Goal: Task Accomplishment & Management: Manage account settings

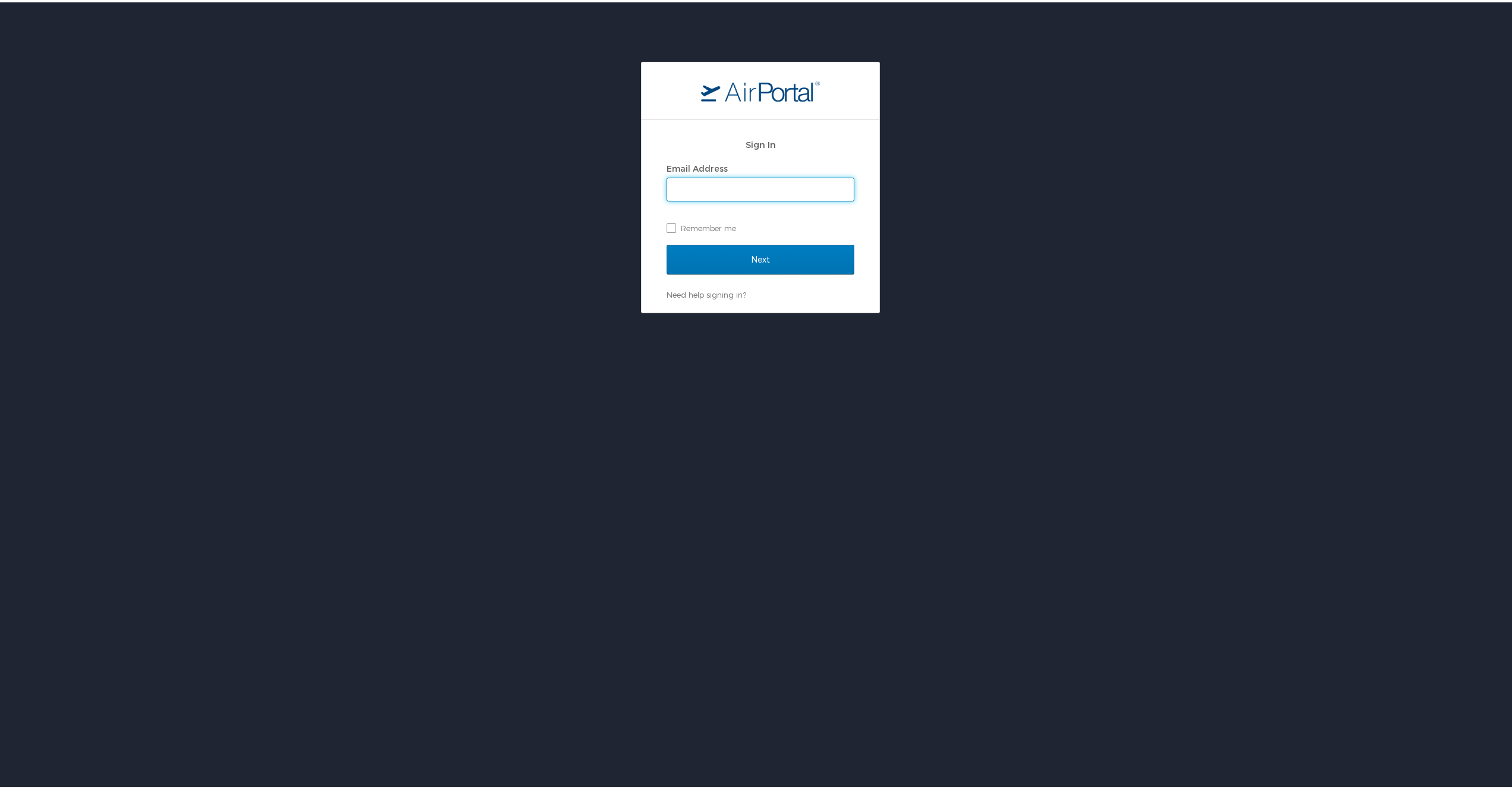
type input "jeffrey.madsen@cbtravel.com"
click at [777, 262] on input "Next" at bounding box center [761, 257] width 188 height 30
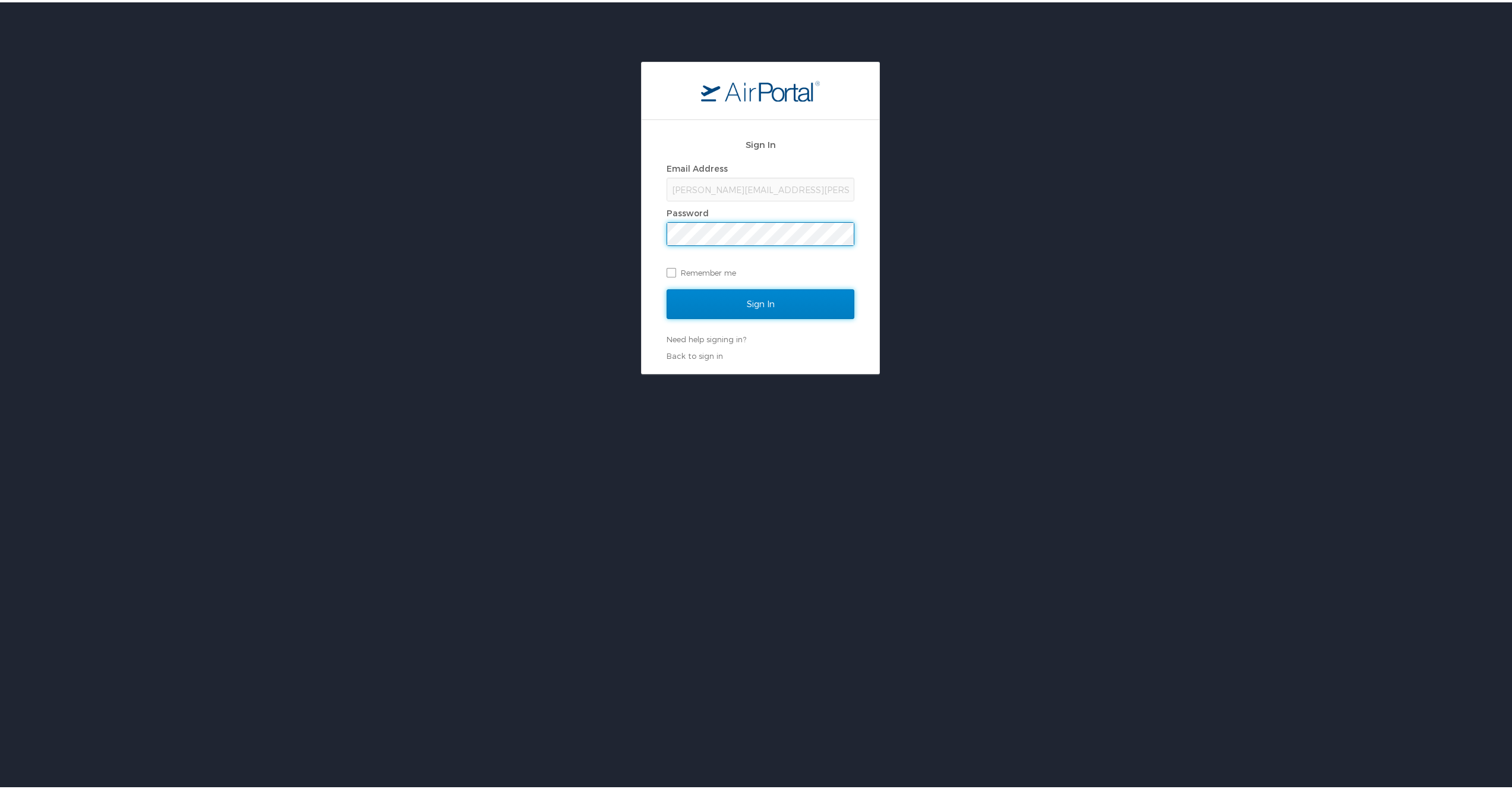
click at [794, 306] on input "Sign In" at bounding box center [761, 301] width 188 height 30
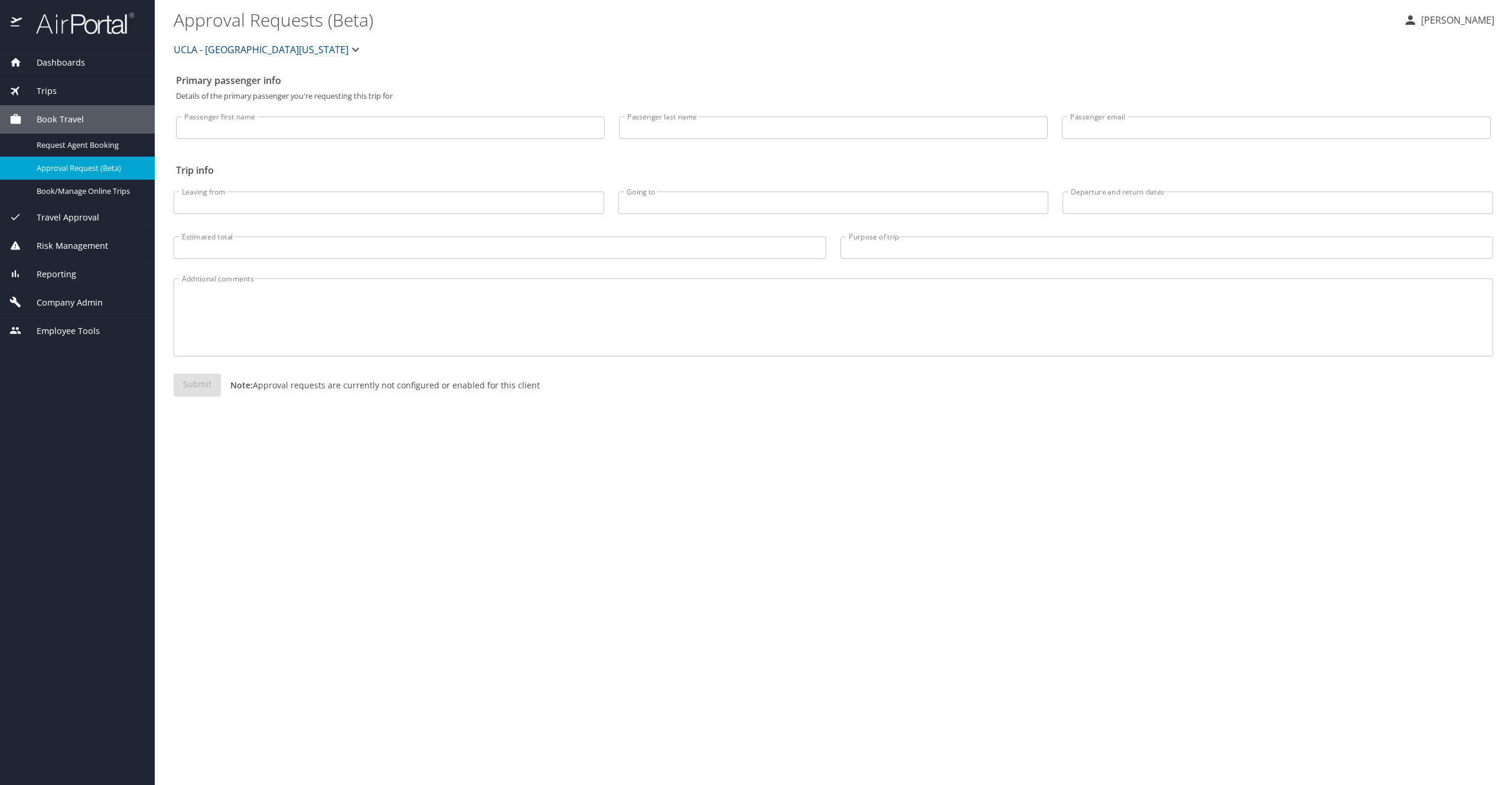
click at [74, 308] on span "Company Admin" at bounding box center [63, 302] width 81 height 13
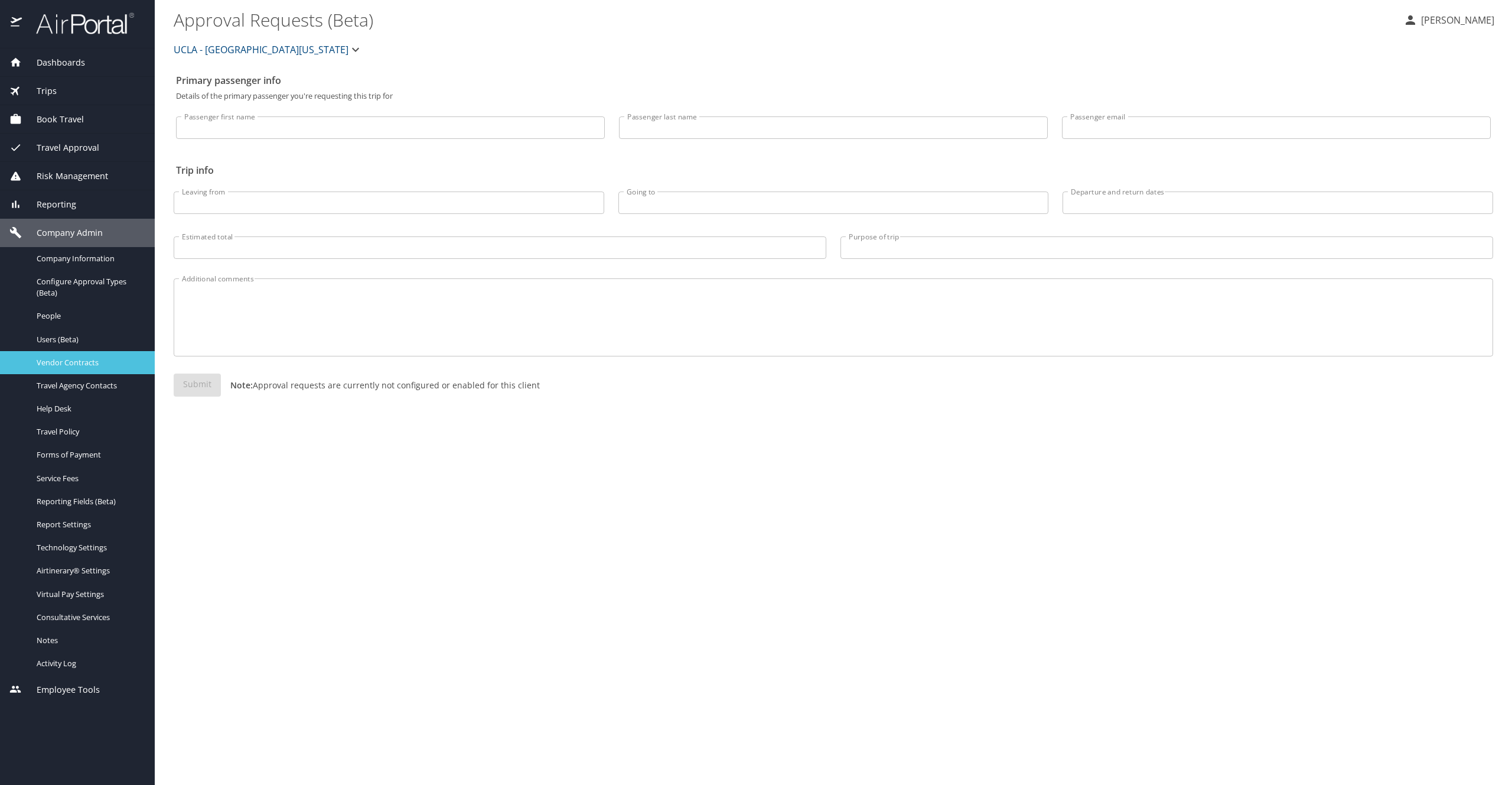
click at [78, 370] on link "Vendor Contracts" at bounding box center [77, 363] width 155 height 23
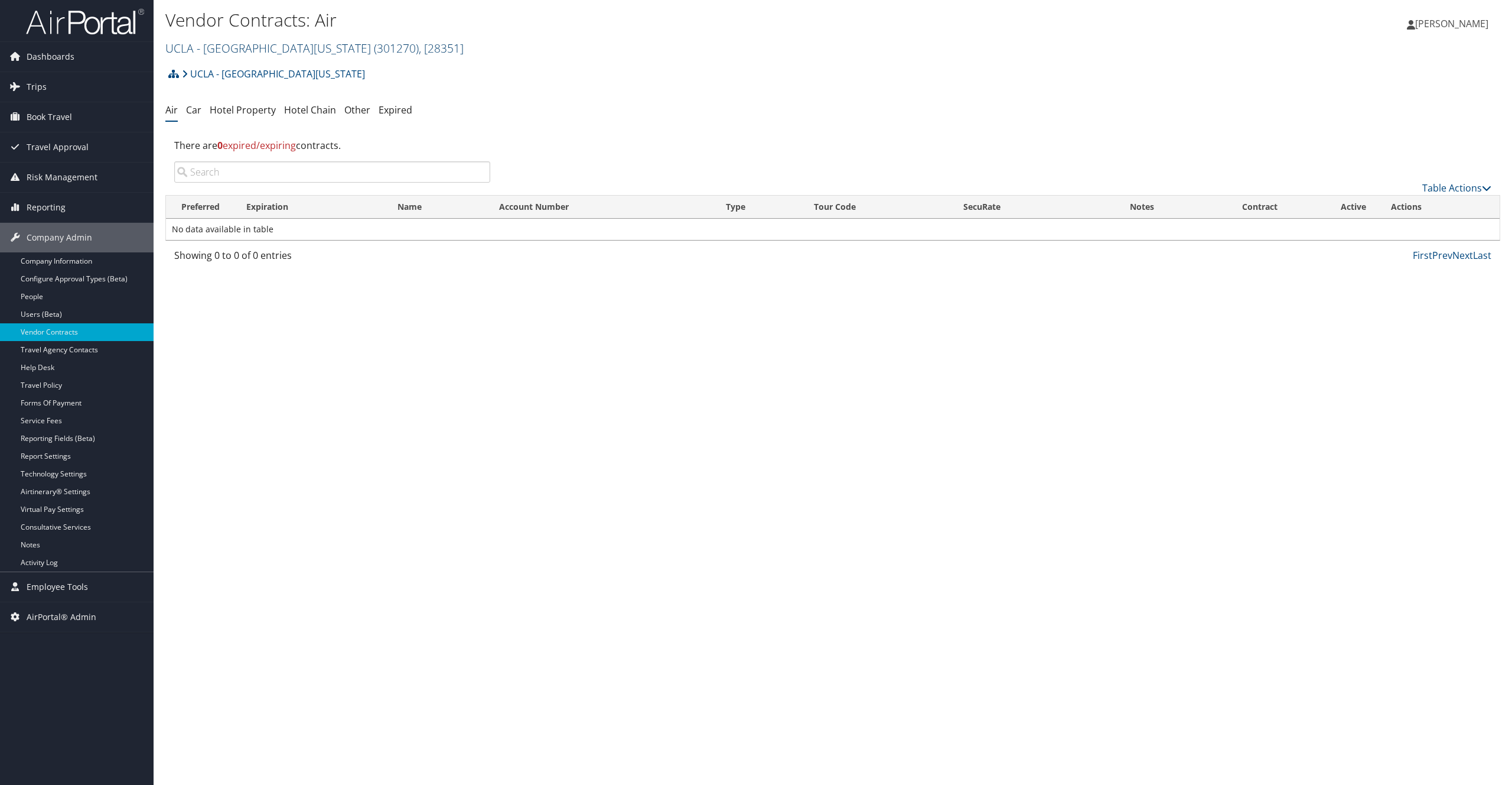
click at [313, 45] on link "UCLA - University of California Los Angeles ( 301270 ) , [ 28351 ]" at bounding box center [315, 47] width 298 height 16
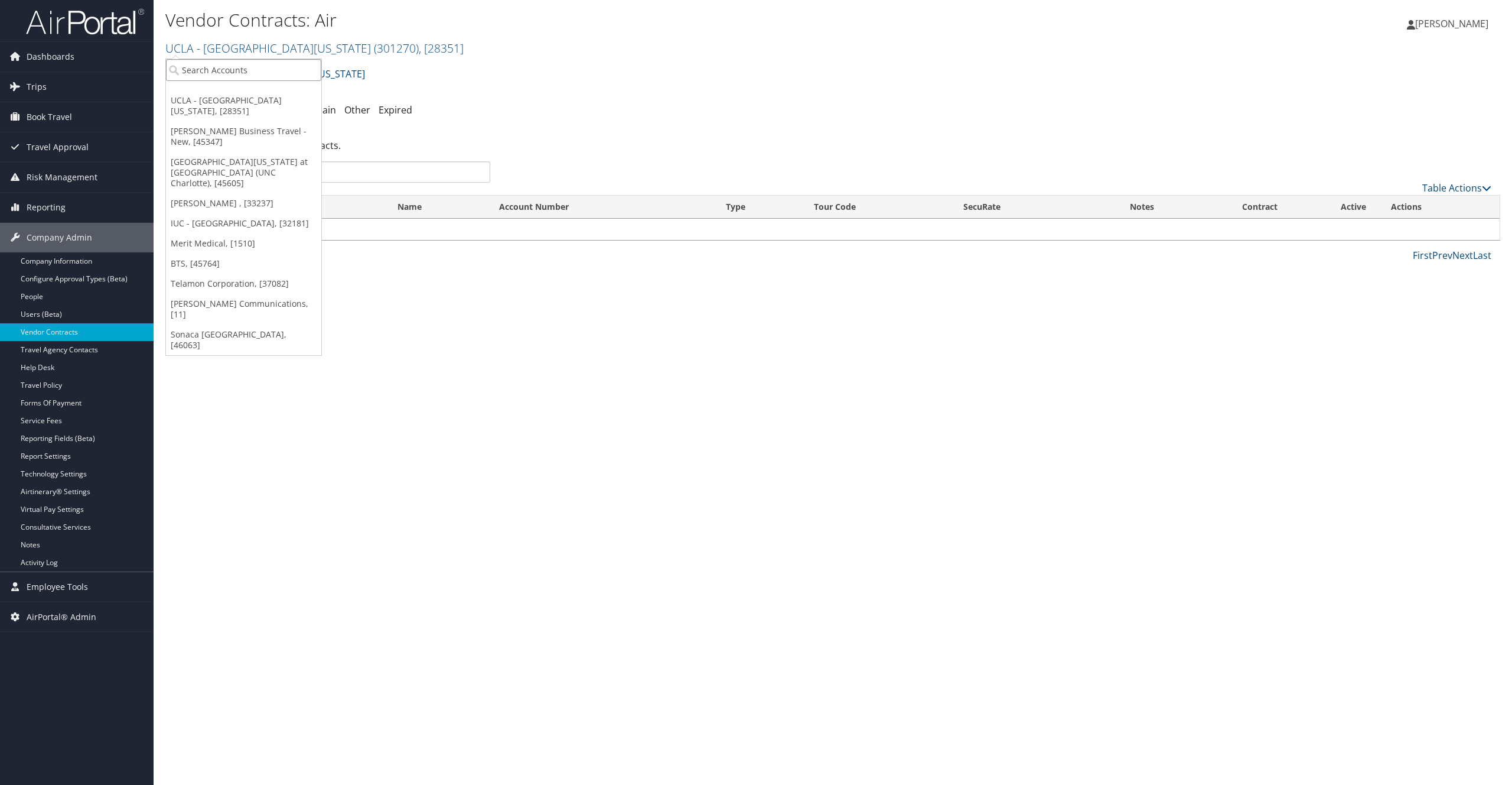
click at [303, 67] on input "search" at bounding box center [244, 70] width 155 height 22
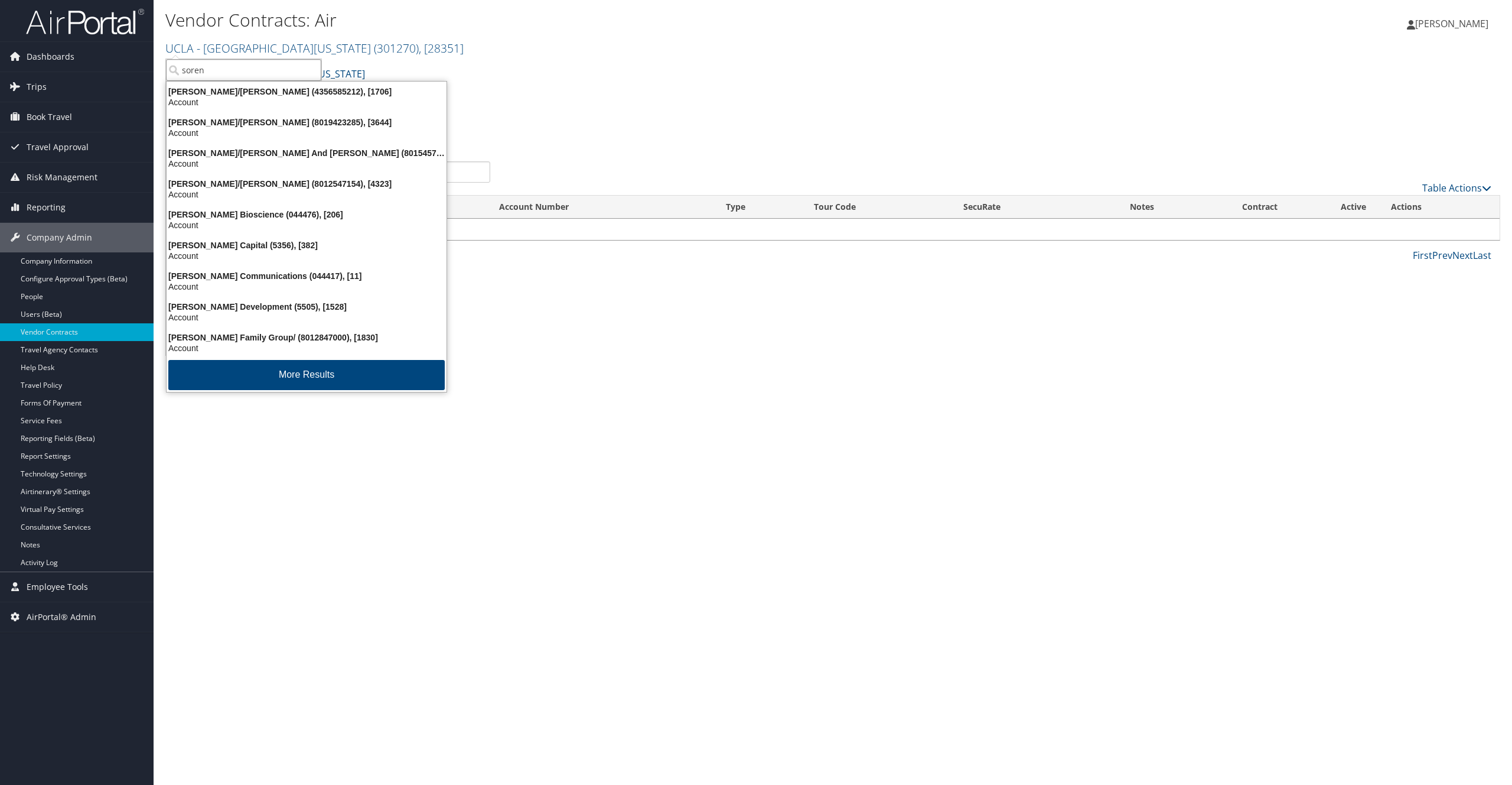
type input "sorens"
click at [274, 284] on div "Account" at bounding box center [306, 286] width 294 height 10
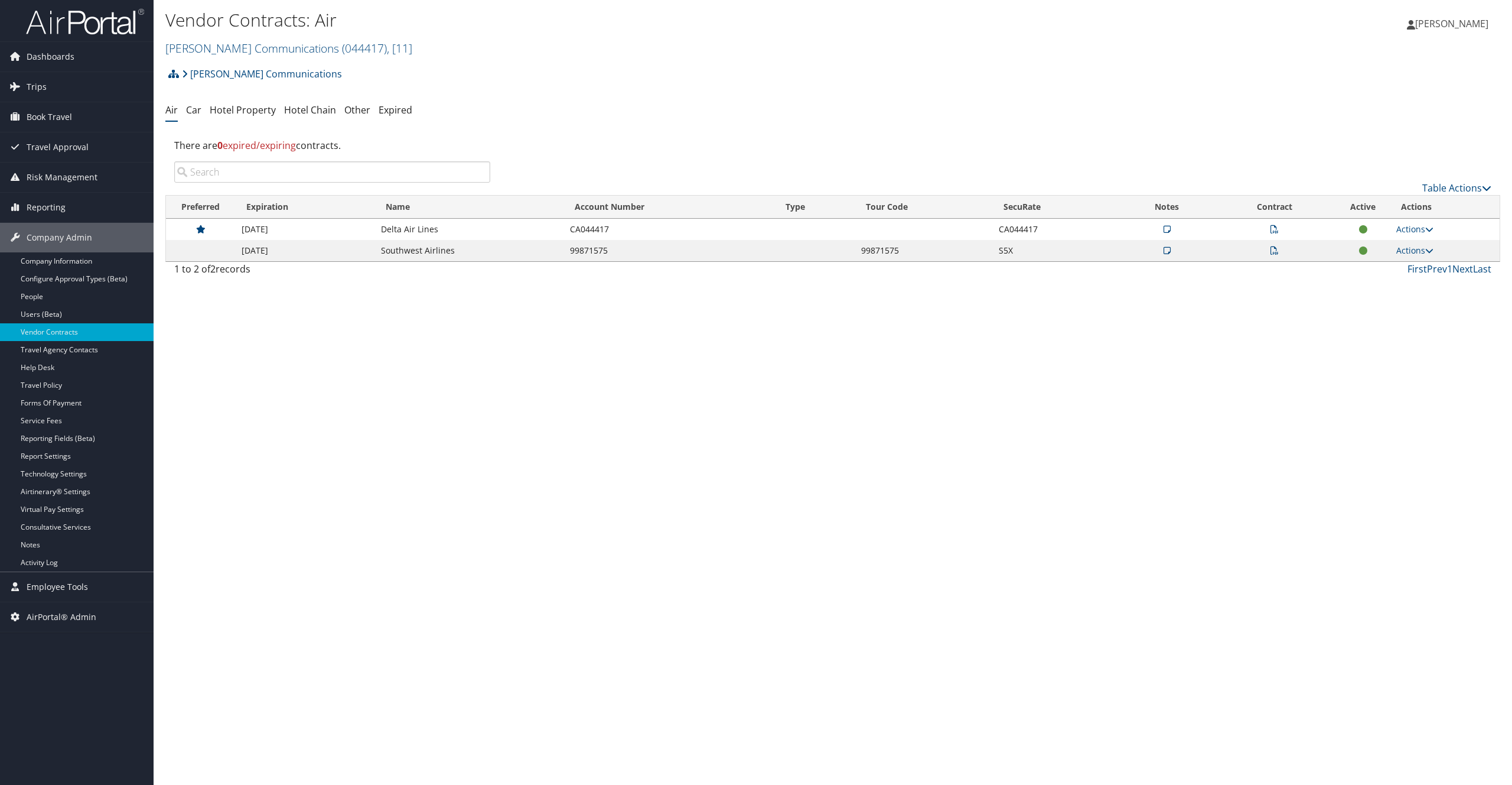
click at [203, 120] on ul "Air Car Hotel Property Hotel Chain Other Expired" at bounding box center [833, 110] width 1335 height 21
click at [199, 116] on link "Car" at bounding box center [194, 109] width 15 height 13
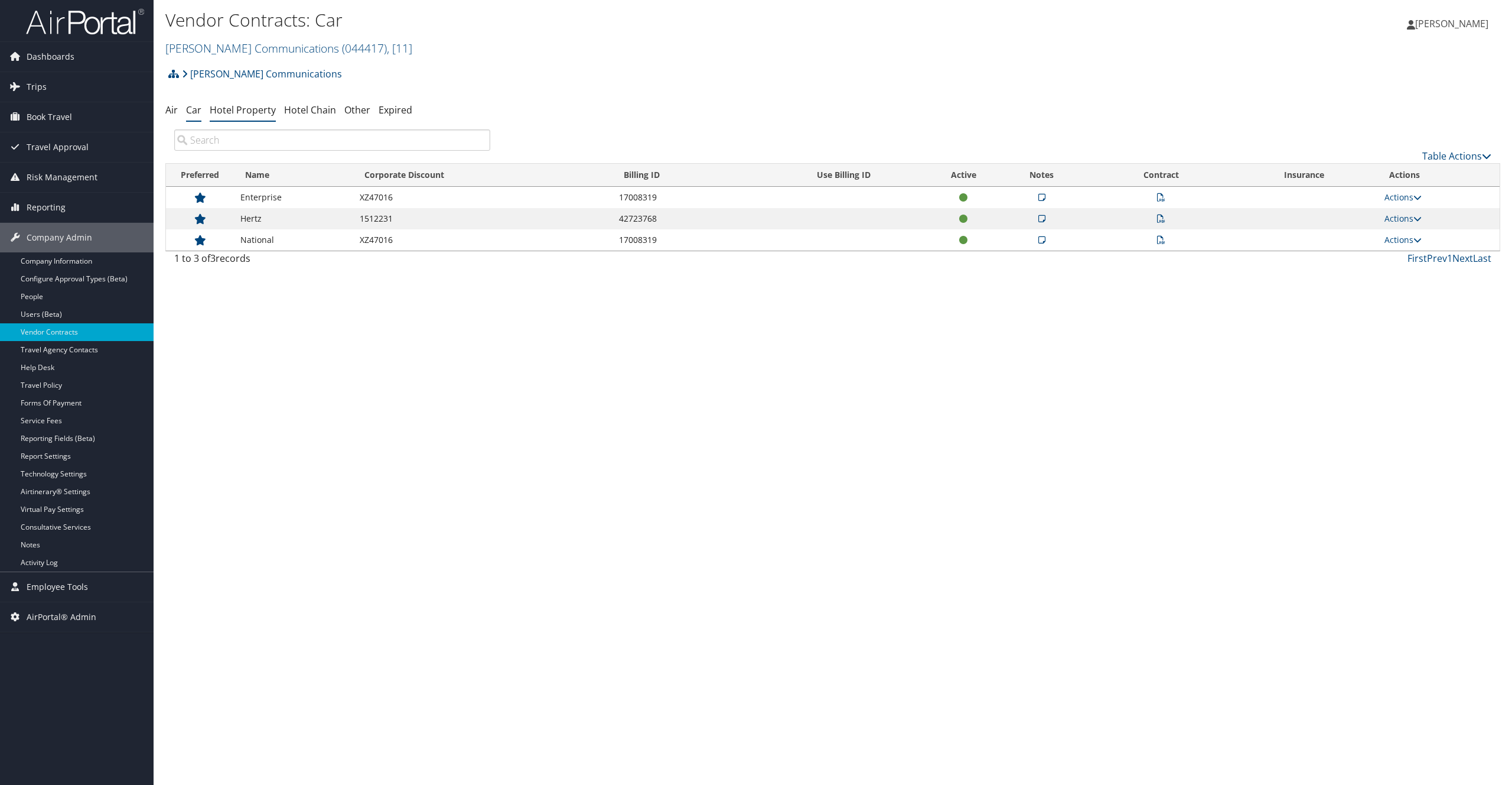
click at [253, 114] on link "Hotel Property" at bounding box center [242, 109] width 66 height 13
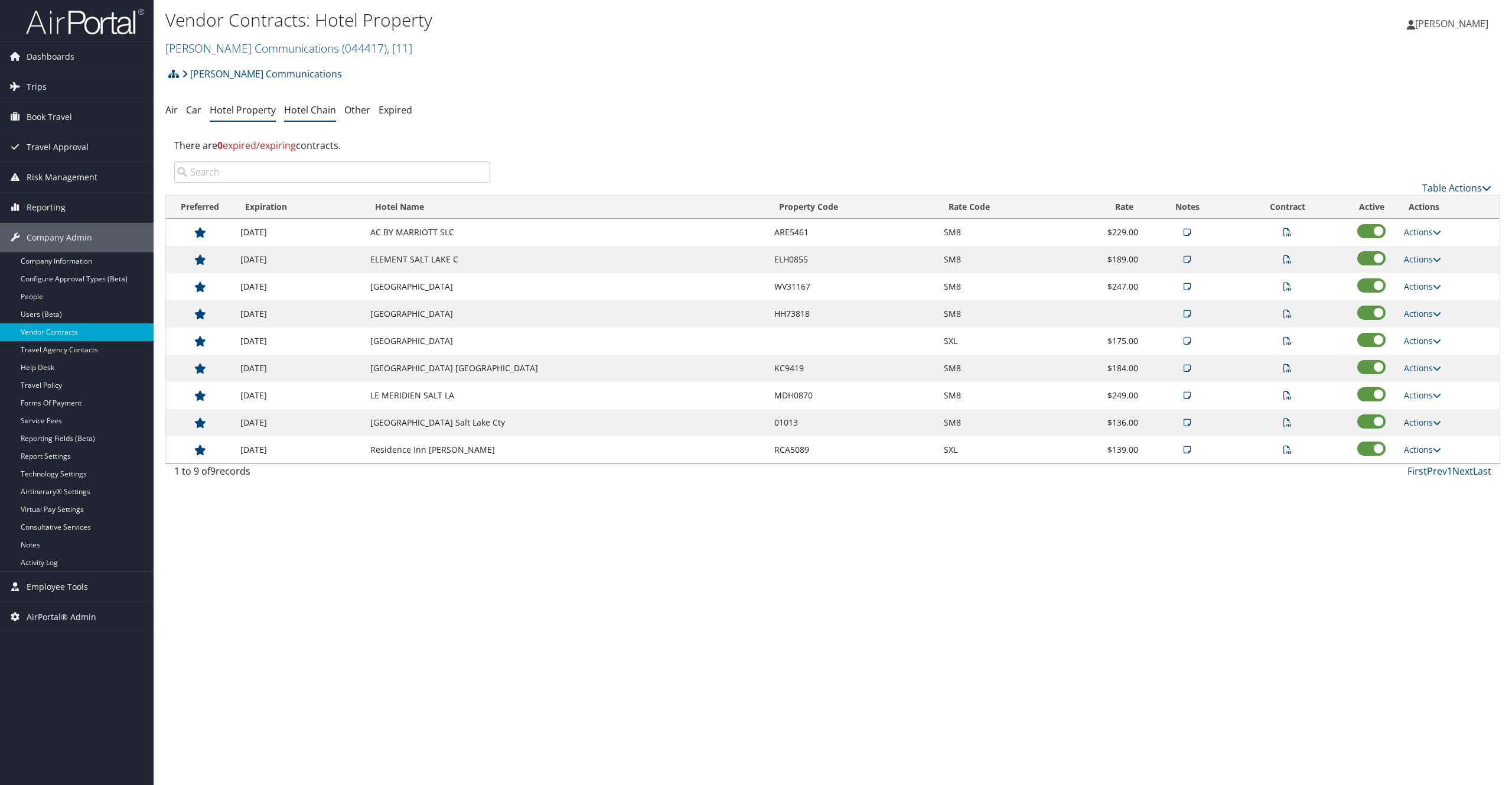
click at [298, 115] on link "Hotel Chain" at bounding box center [311, 109] width 52 height 13
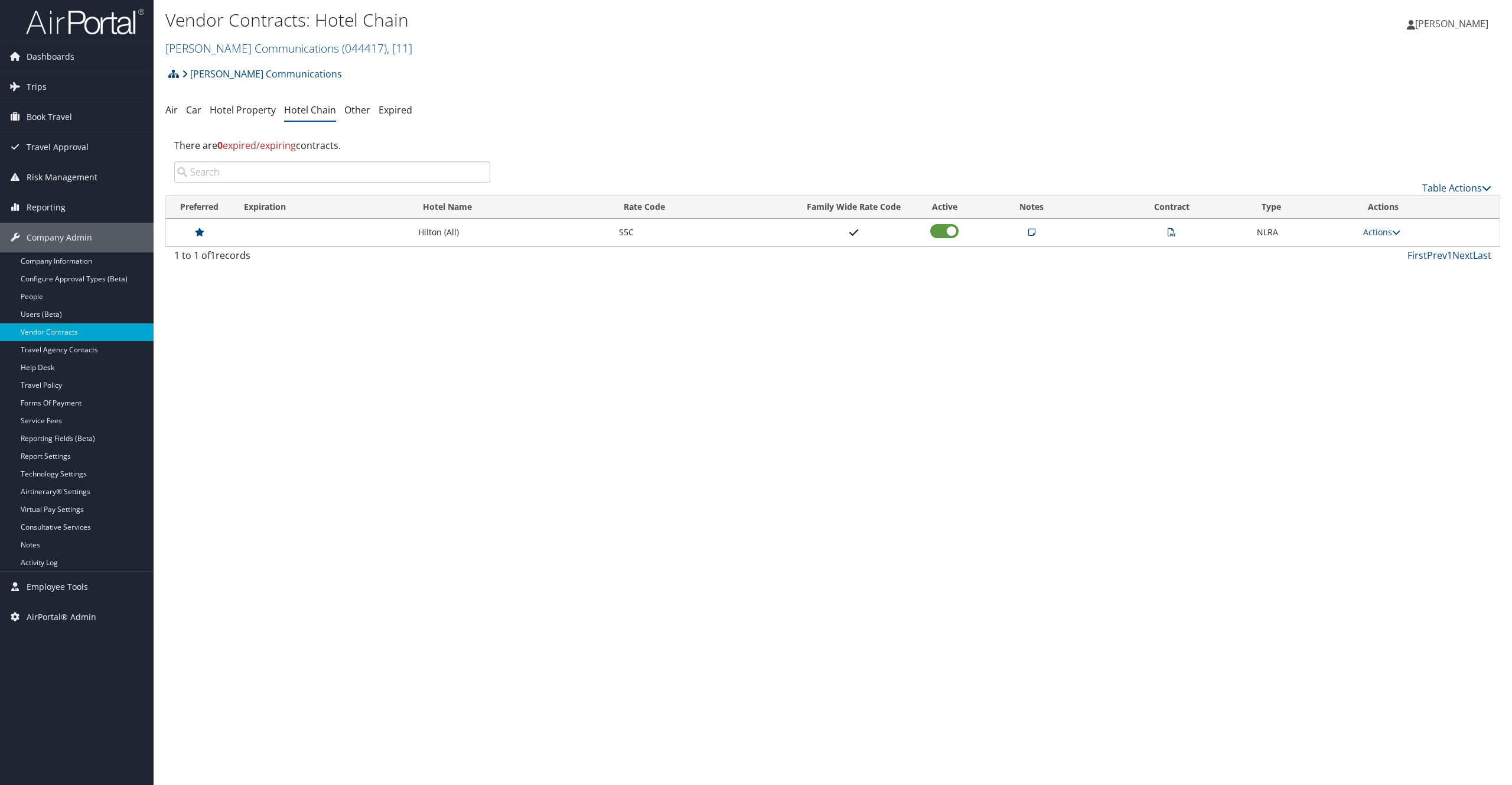
click at [411, 127] on div "Sorenson Communications Account Structure Sorenson Communications (044417) ACTI…" at bounding box center [833, 165] width 1335 height 207
click at [402, 120] on li "Expired" at bounding box center [395, 110] width 34 height 21
click at [410, 107] on ul "Air Car Hotel Property Hotel Chain Other Expired" at bounding box center [833, 110] width 1335 height 21
click at [407, 109] on link "Expired" at bounding box center [395, 109] width 34 height 13
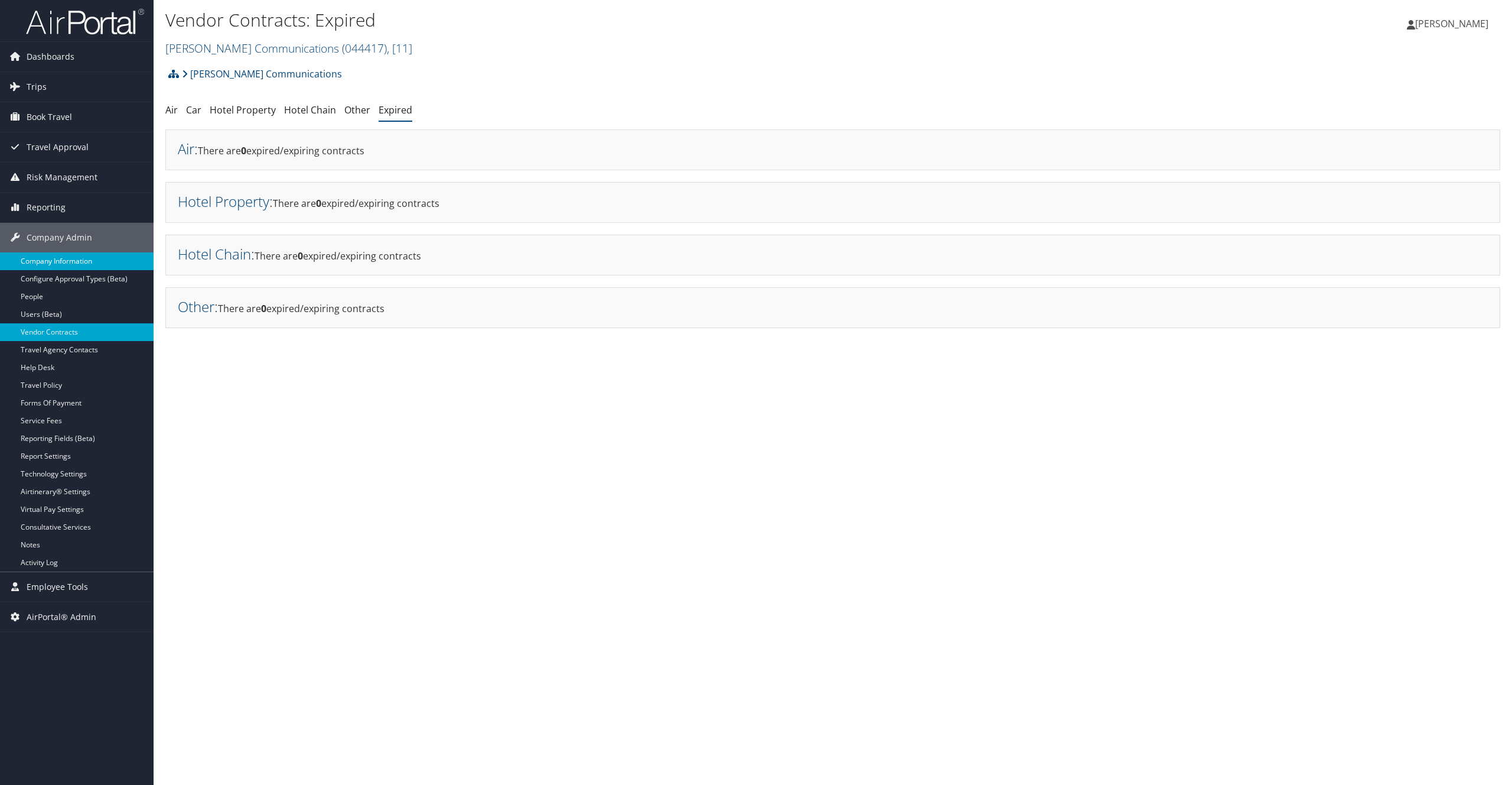
click at [66, 263] on link "Company Information" at bounding box center [77, 261] width 154 height 18
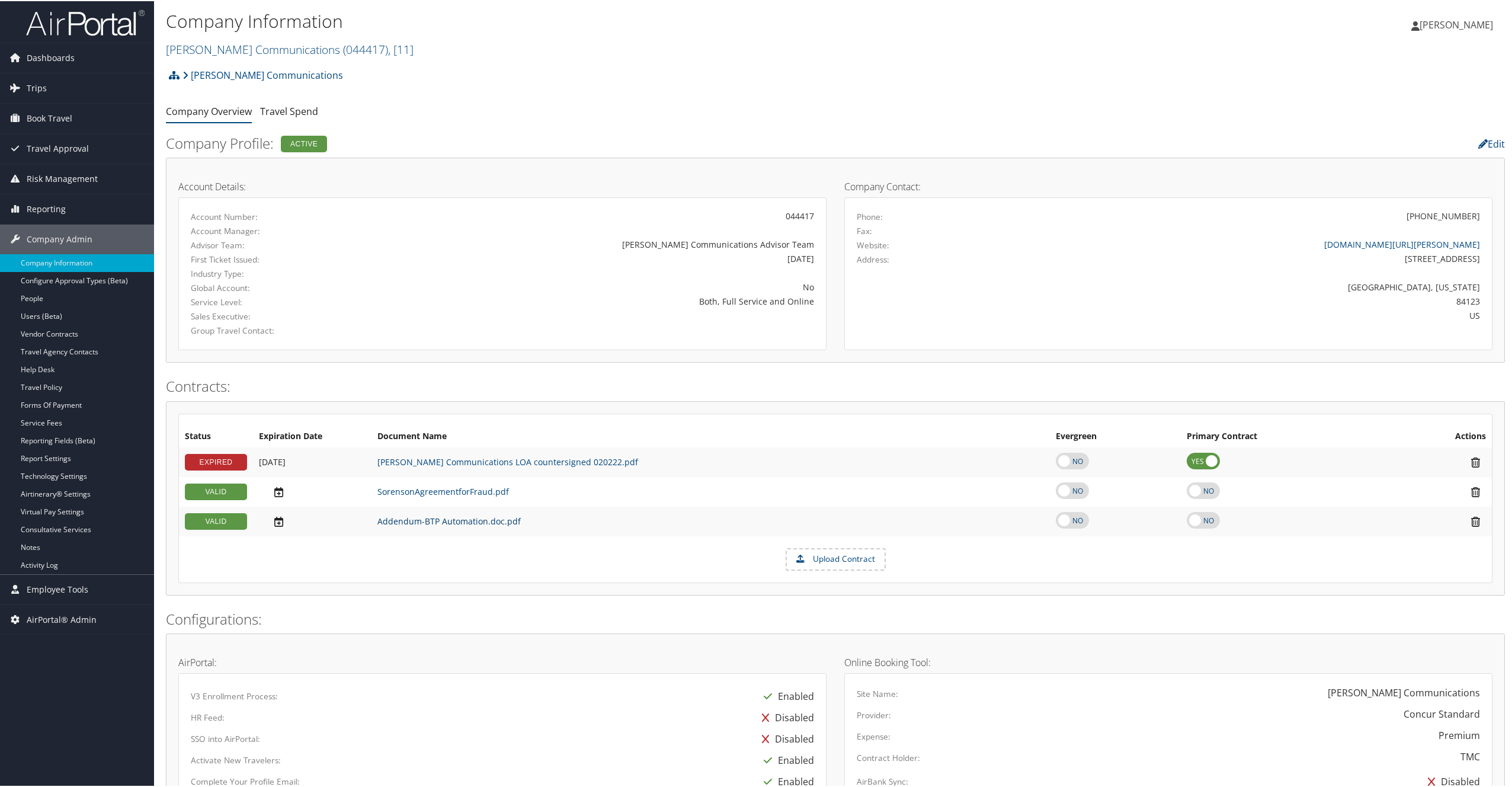
click at [447, 520] on link "Addendum-BTP Automation.doc.pdf" at bounding box center [449, 520] width 143 height 11
click at [272, 42] on link "Sorenson Communications ( 044417 ) , [ 11 ]" at bounding box center [289, 48] width 247 height 16
click at [282, 75] on input "search" at bounding box center [245, 70] width 156 height 22
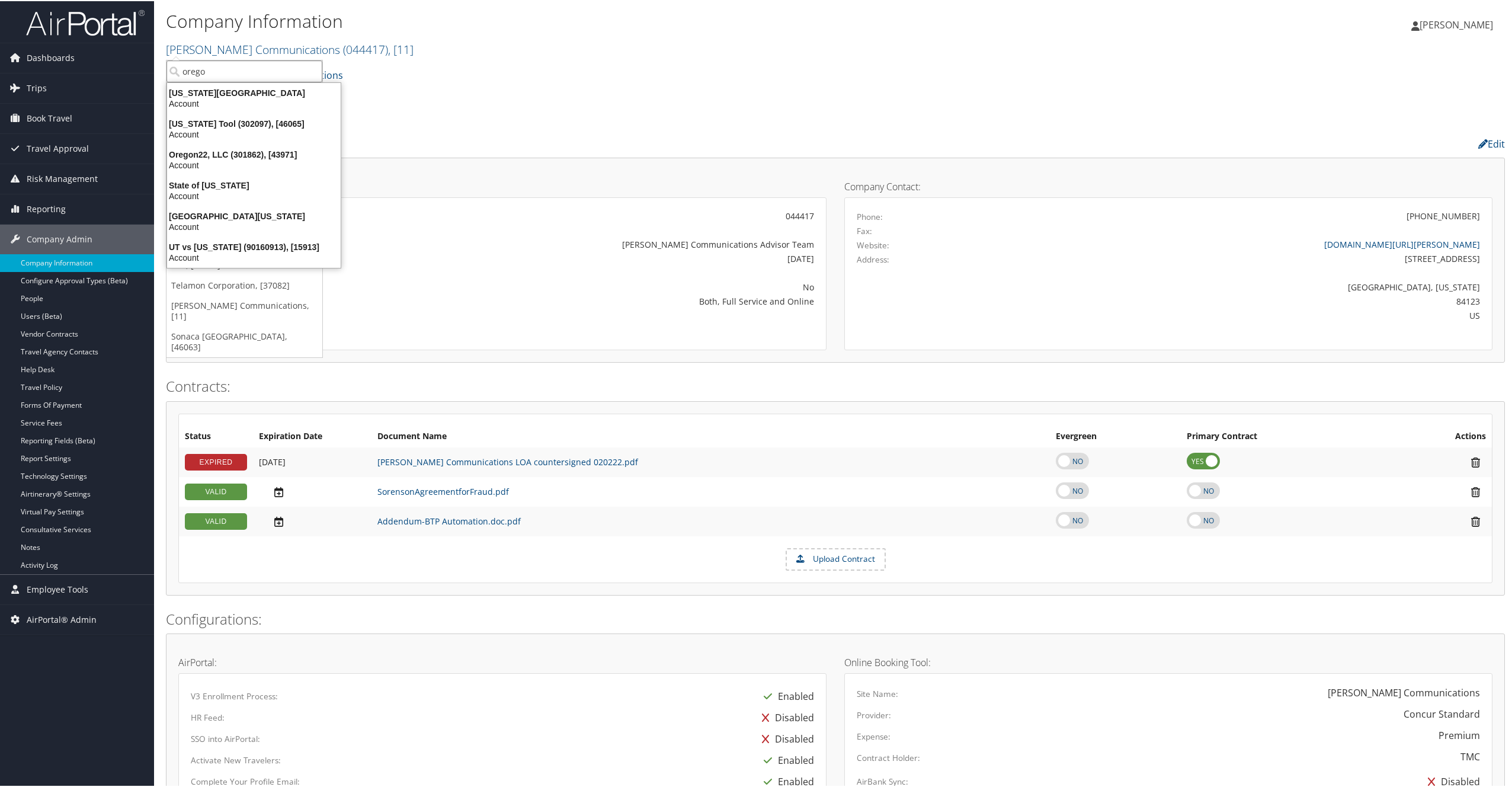
type input "oregon"
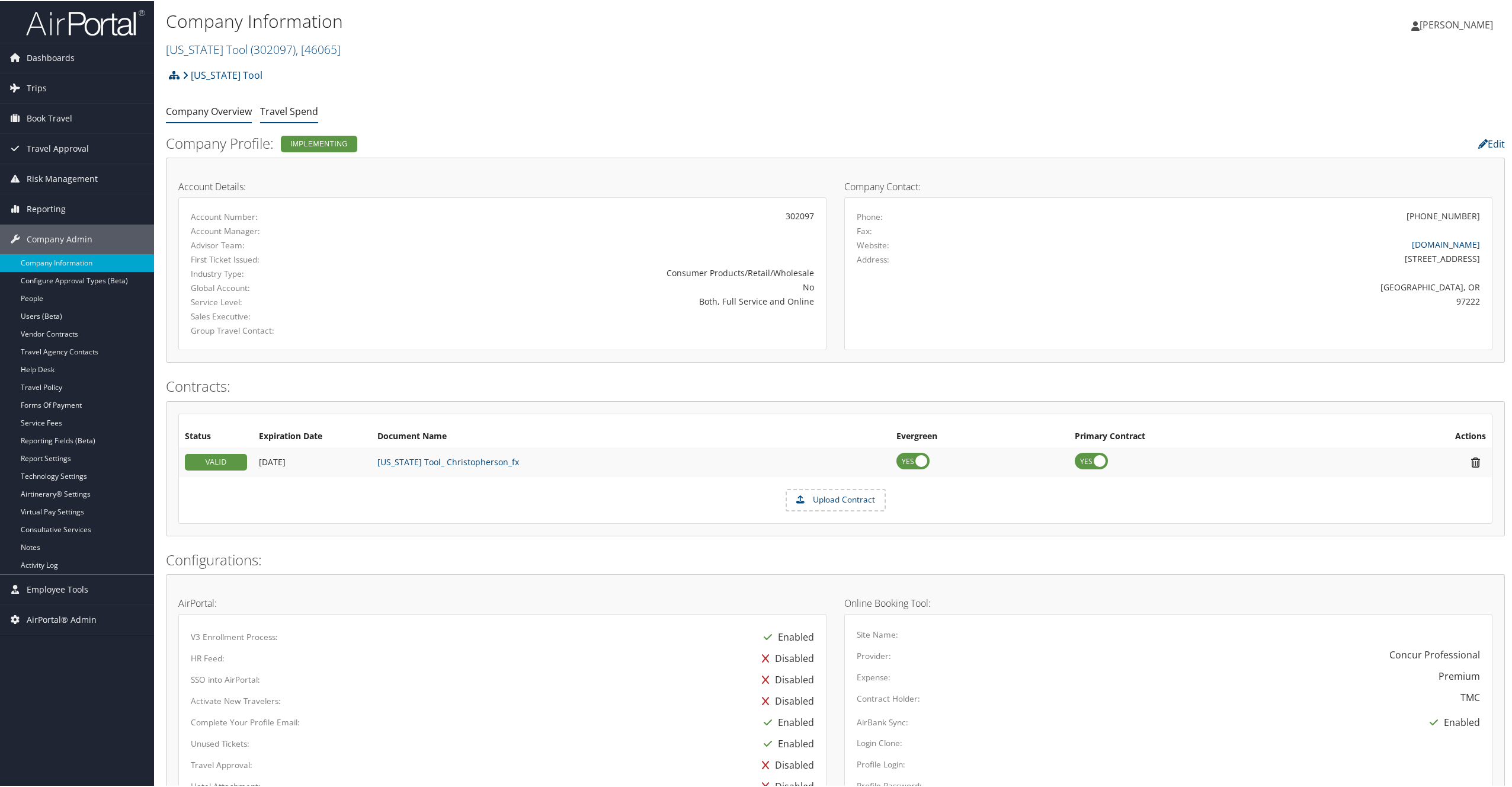
click at [298, 110] on link "Travel Spend" at bounding box center [289, 110] width 58 height 13
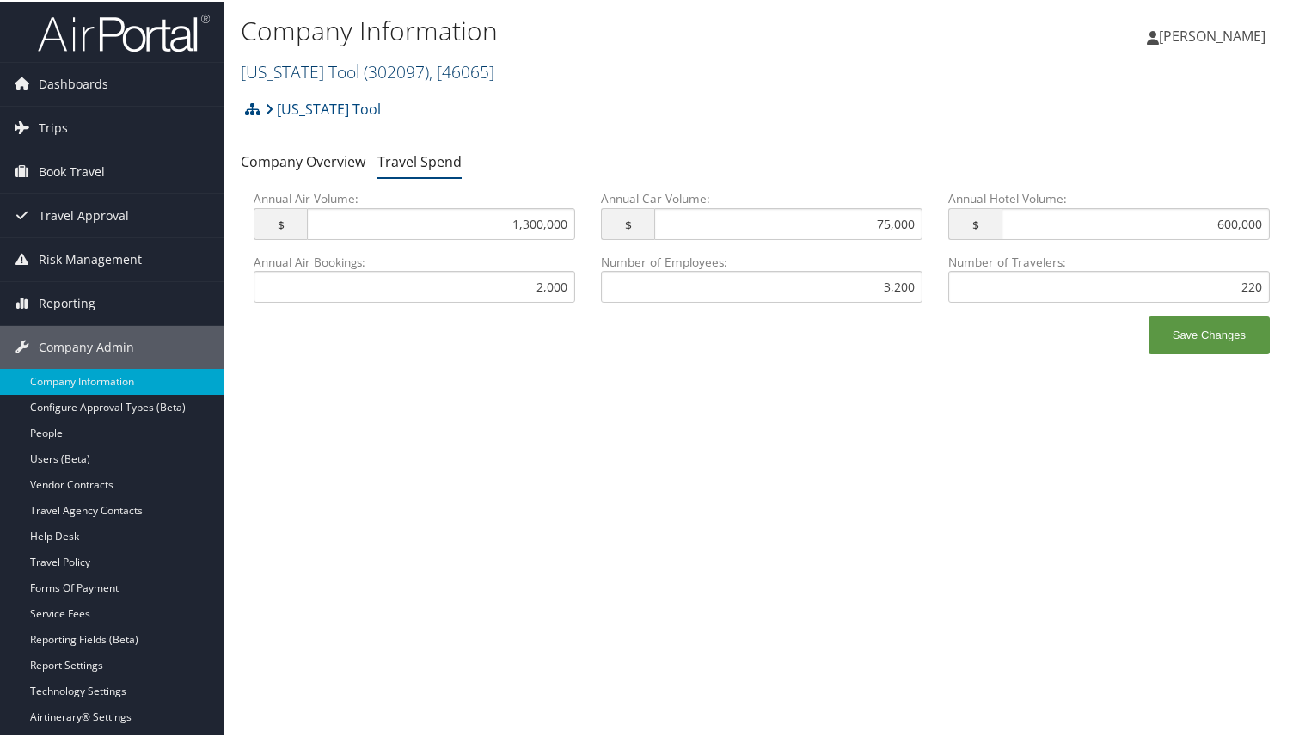
click at [364, 77] on span "( 302097 )" at bounding box center [396, 69] width 65 height 23
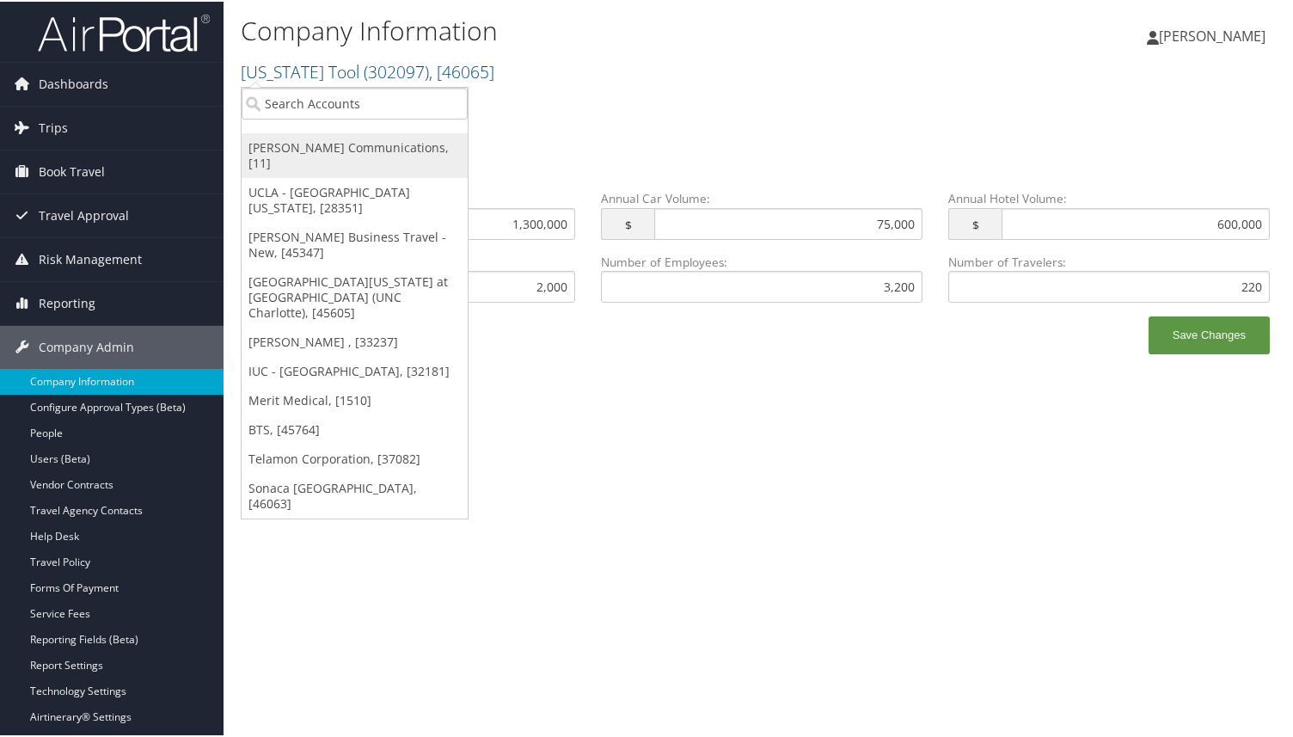
click at [395, 144] on link "[PERSON_NAME] Communications, [11]" at bounding box center [355, 154] width 226 height 45
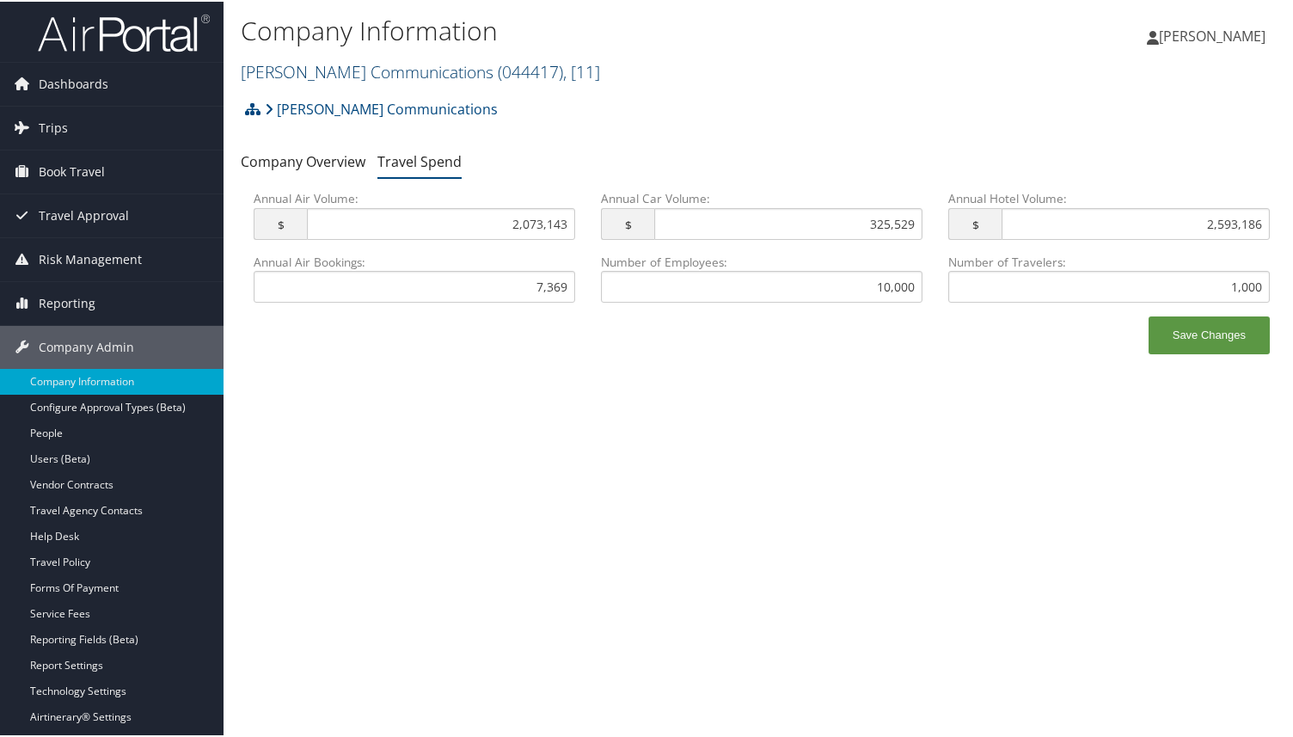
click at [368, 68] on link "[PERSON_NAME] Communications ( 044417 ) , [ 11 ]" at bounding box center [420, 69] width 359 height 23
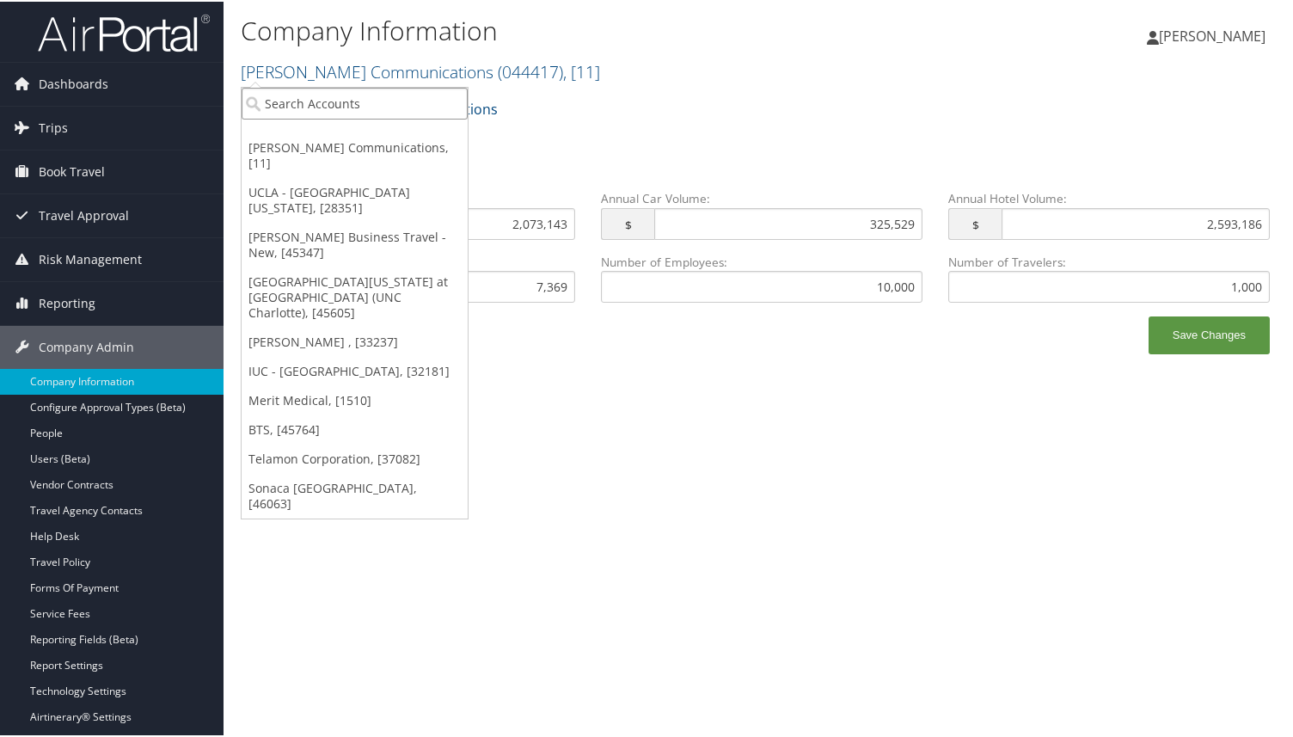
click at [353, 96] on input "search" at bounding box center [355, 102] width 226 height 32
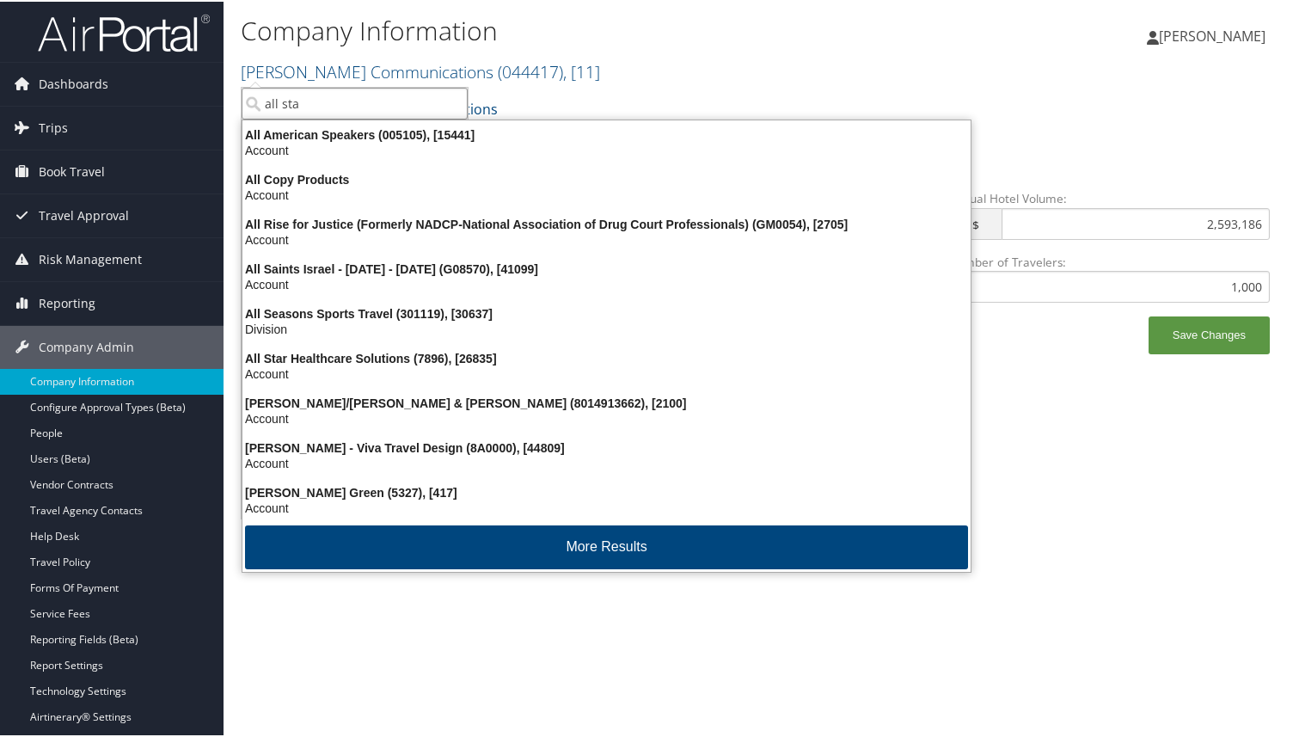
type input "all star"
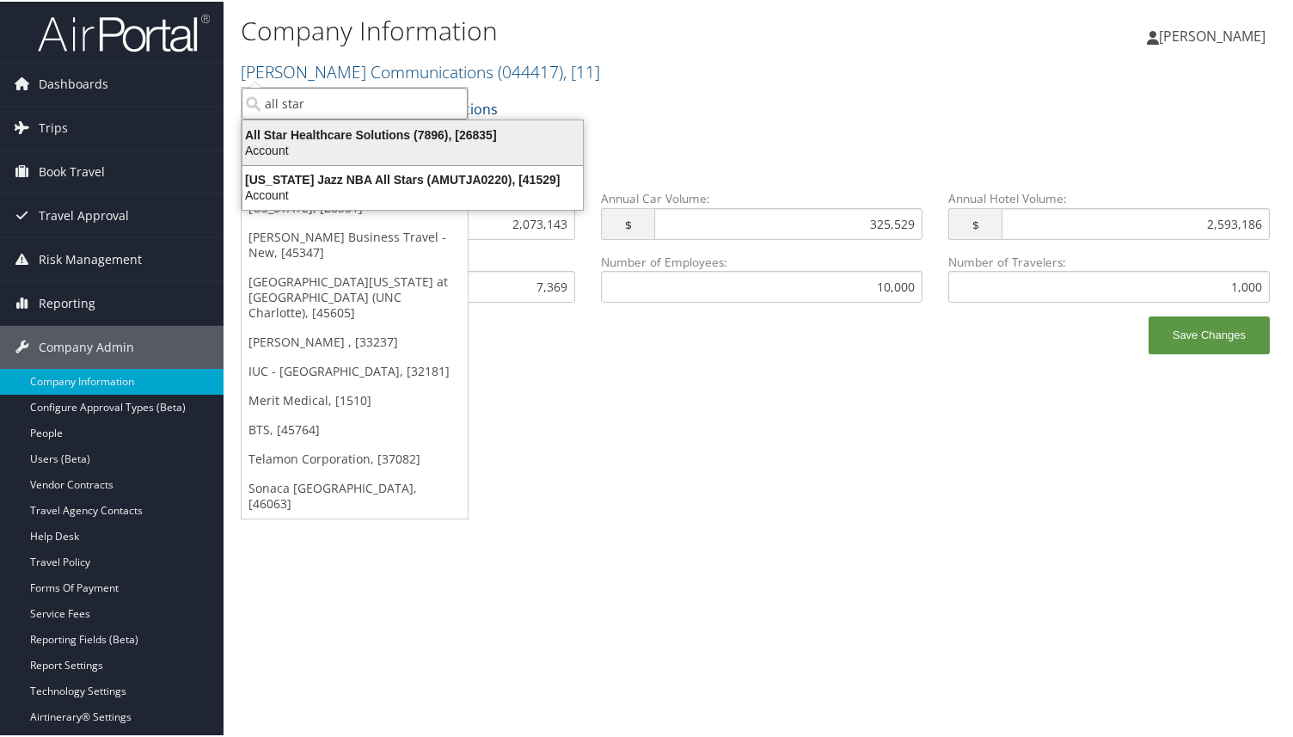
click at [325, 148] on div "Account" at bounding box center [412, 148] width 361 height 15
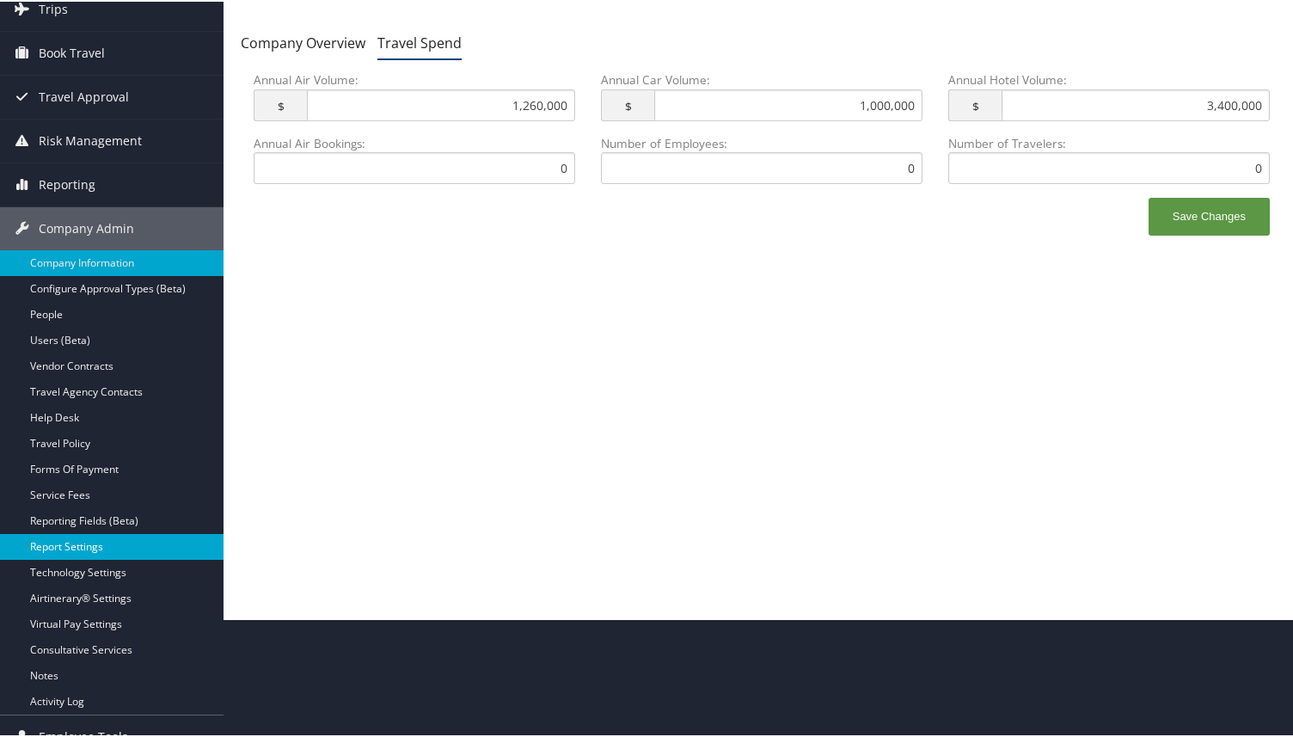
scroll to position [149, 0]
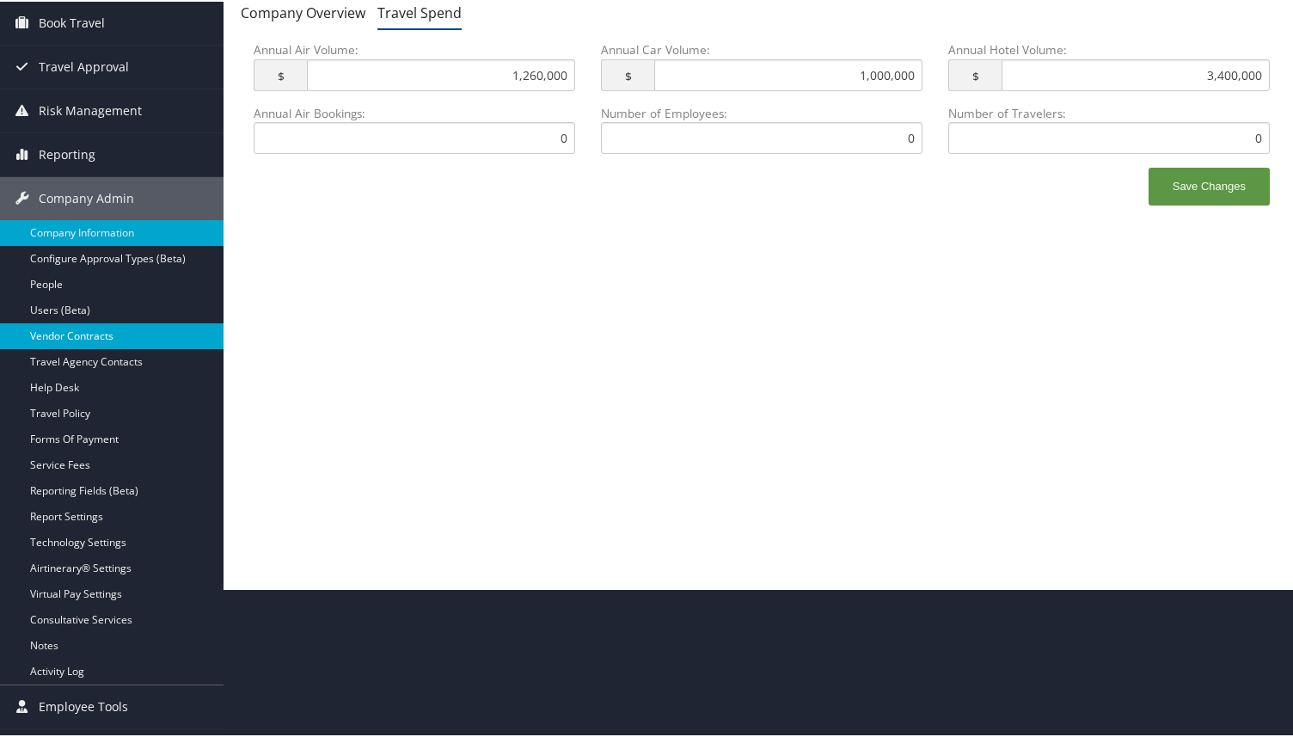
click at [102, 334] on link "Vendor Contracts" at bounding box center [112, 335] width 224 height 26
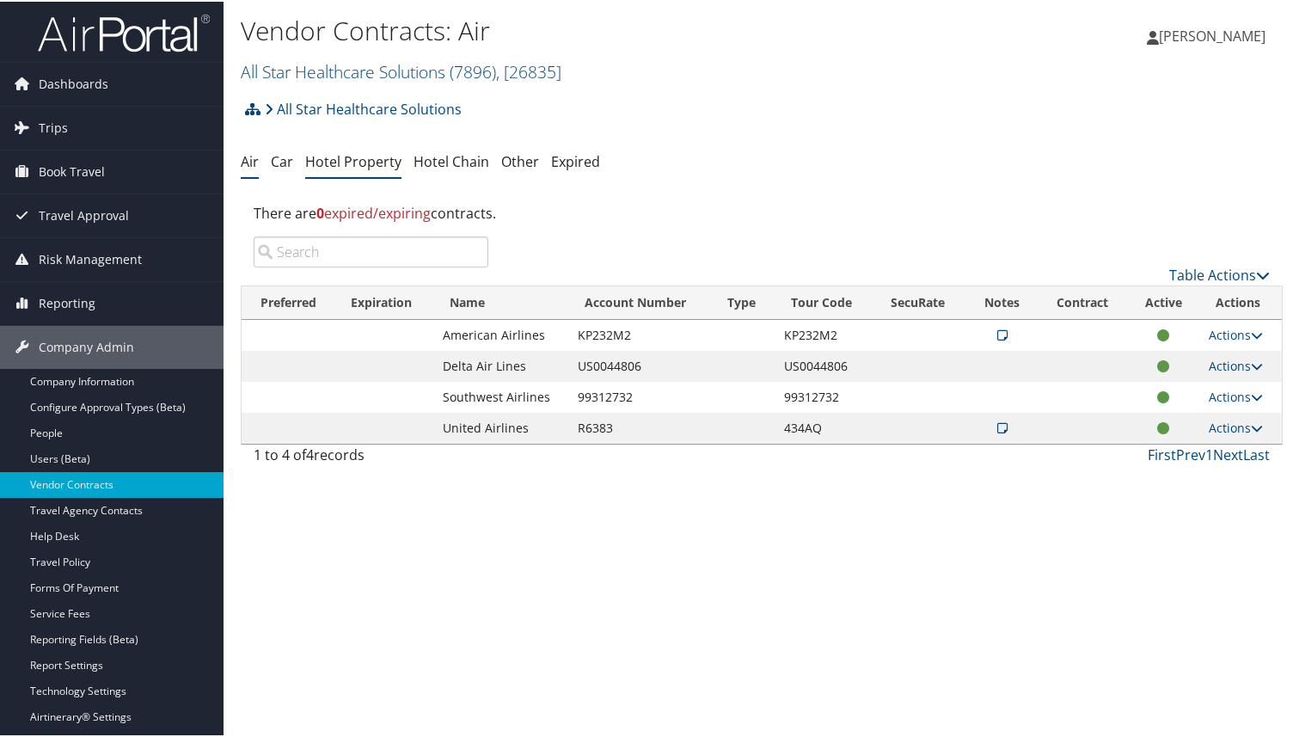
click at [352, 164] on link "Hotel Property" at bounding box center [353, 159] width 96 height 19
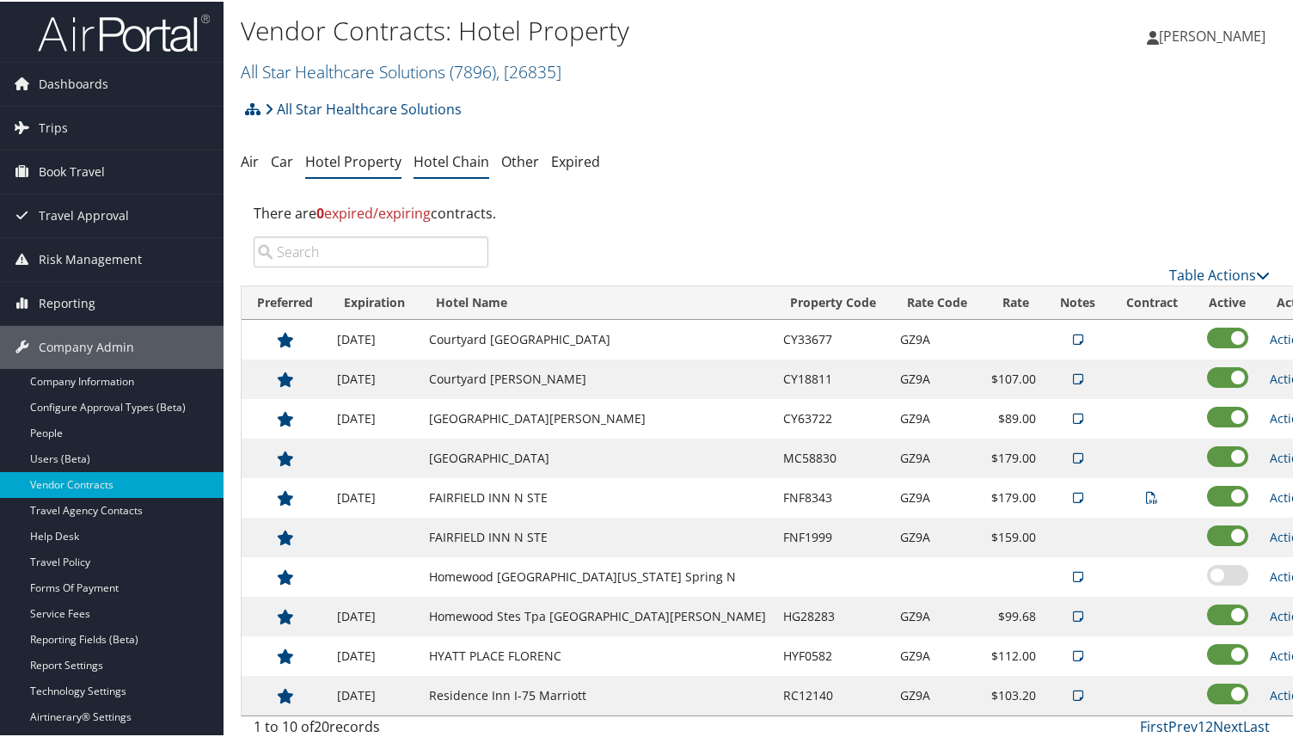
click at [436, 160] on link "Hotel Chain" at bounding box center [452, 159] width 76 height 19
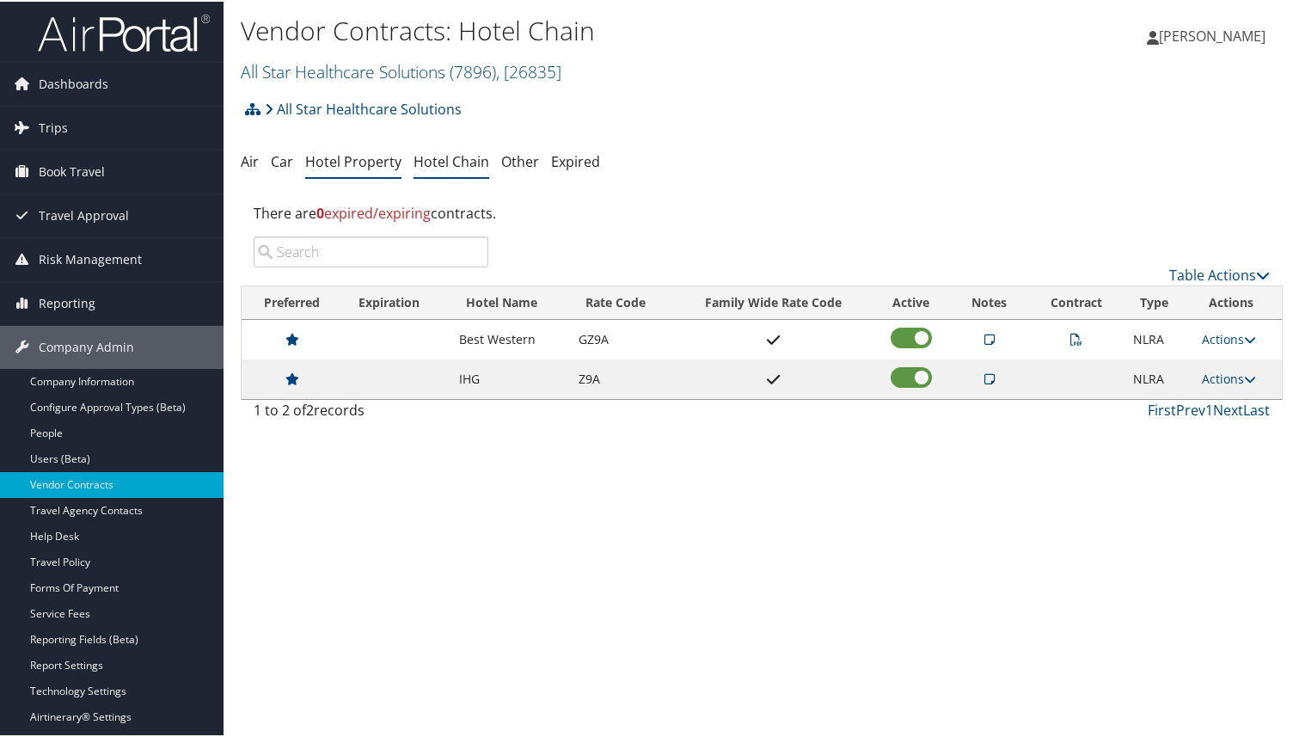
click at [367, 164] on link "Hotel Property" at bounding box center [353, 159] width 96 height 19
